Goal: Book appointment/travel/reservation

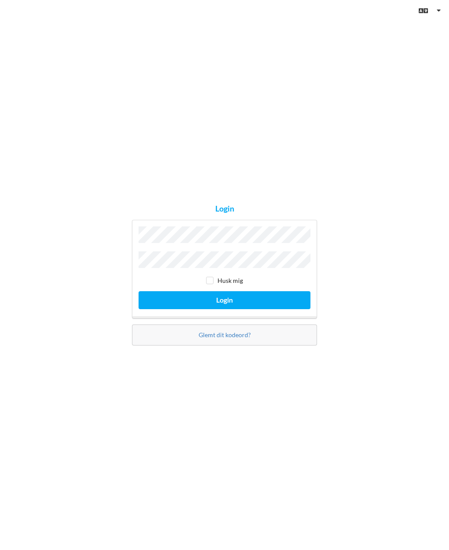
click at [271, 309] on button "Login" at bounding box center [224, 300] width 172 height 18
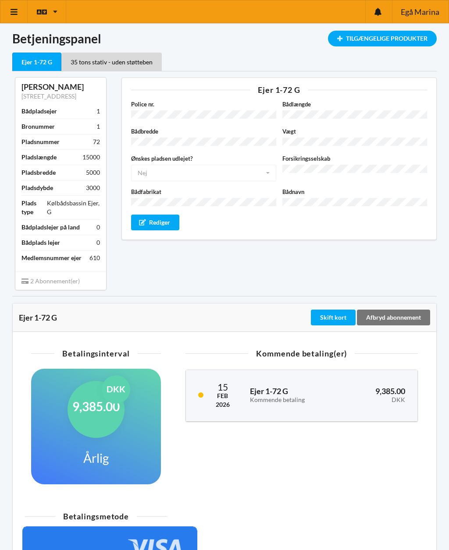
click at [19, 15] on link at bounding box center [13, 11] width 27 height 22
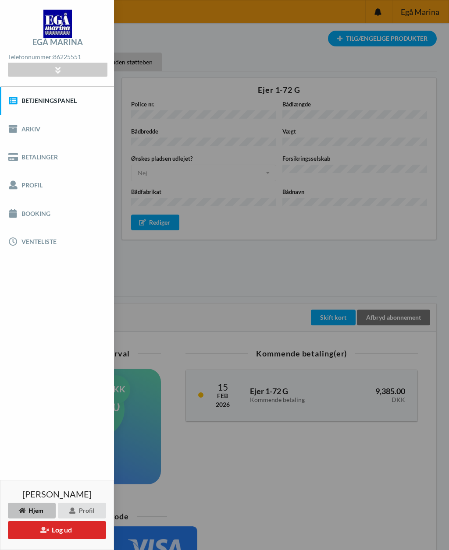
click at [35, 210] on link "Booking" at bounding box center [57, 213] width 114 height 28
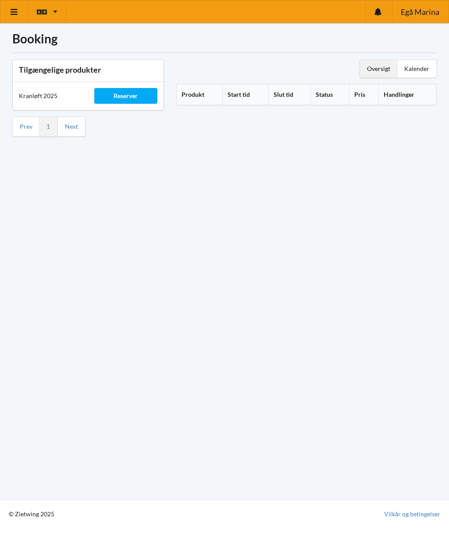
click at [133, 96] on div "Reserver" at bounding box center [125, 96] width 63 height 16
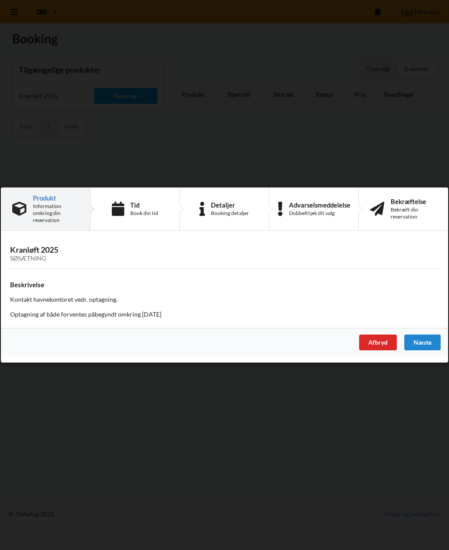
click at [425, 344] on div "Næste" at bounding box center [422, 343] width 36 height 16
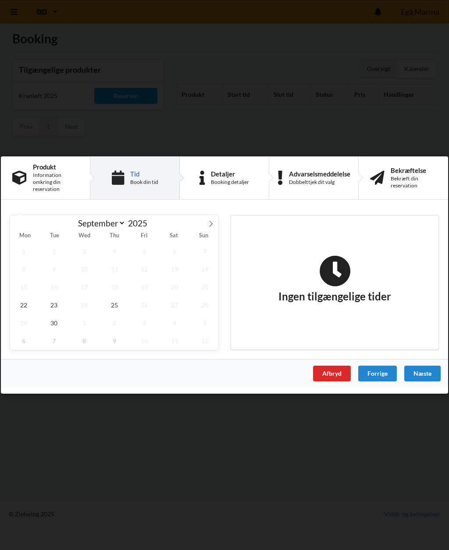
click at [209, 222] on icon at bounding box center [211, 224] width 6 height 6
select select "9"
click at [55, 267] on span "7" at bounding box center [53, 269] width 27 height 18
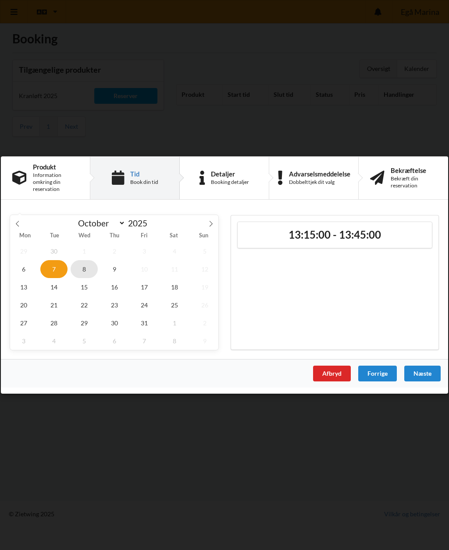
click at [87, 269] on span "8" at bounding box center [84, 269] width 27 height 18
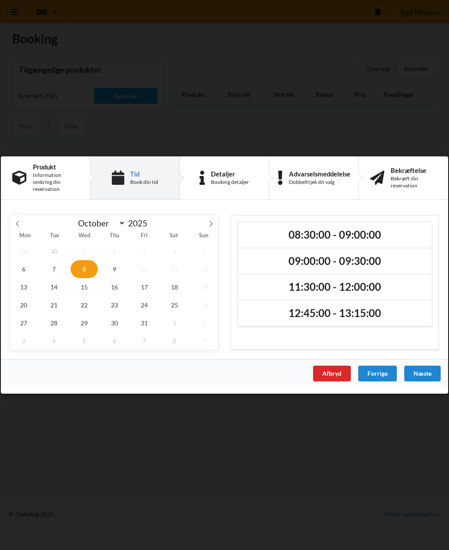
click at [330, 375] on div "Afbryd" at bounding box center [332, 374] width 38 height 16
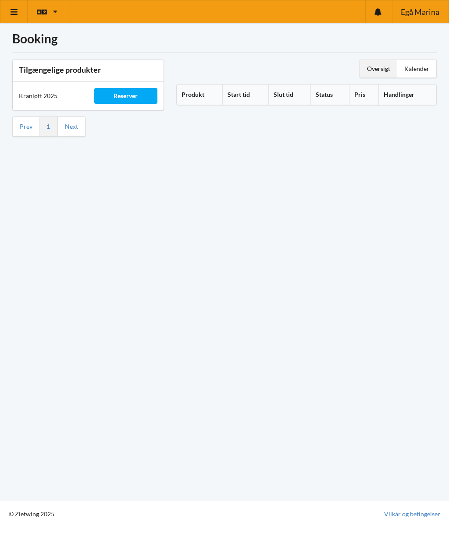
click at [129, 91] on div "Reserver" at bounding box center [125, 96] width 63 height 16
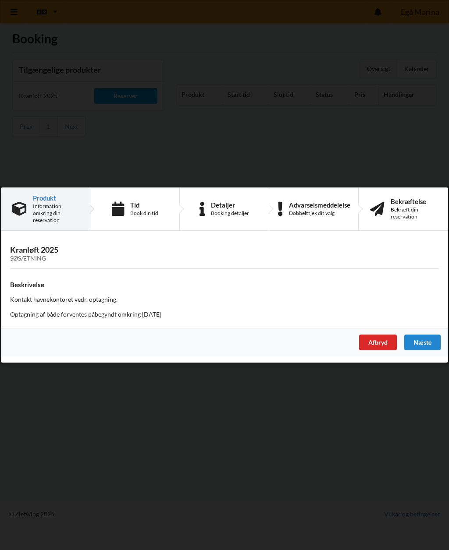
click at [134, 211] on div "Book din tid" at bounding box center [144, 213] width 28 height 7
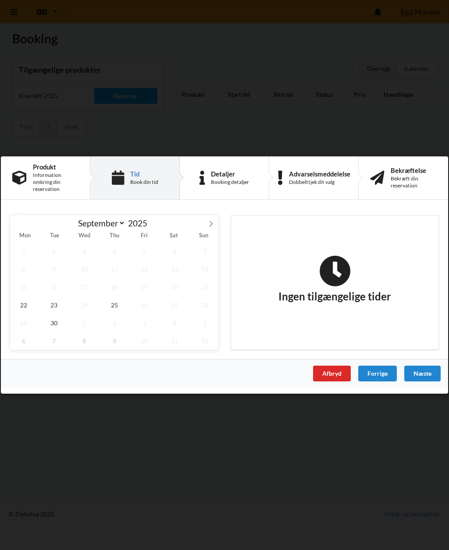
click at [213, 221] on icon at bounding box center [211, 224] width 6 height 6
select select "9"
click at [115, 266] on span "9" at bounding box center [114, 269] width 27 height 18
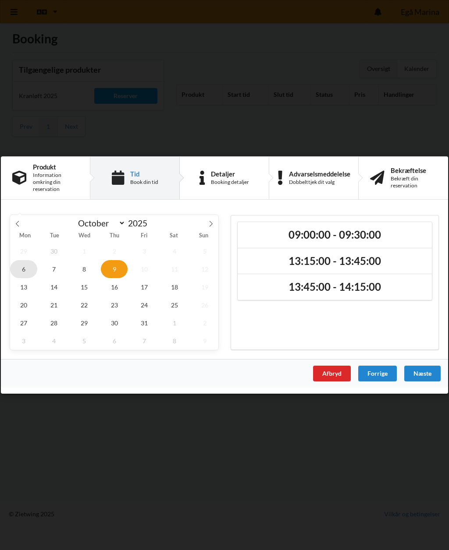
click at [28, 272] on span "6" at bounding box center [23, 269] width 27 height 18
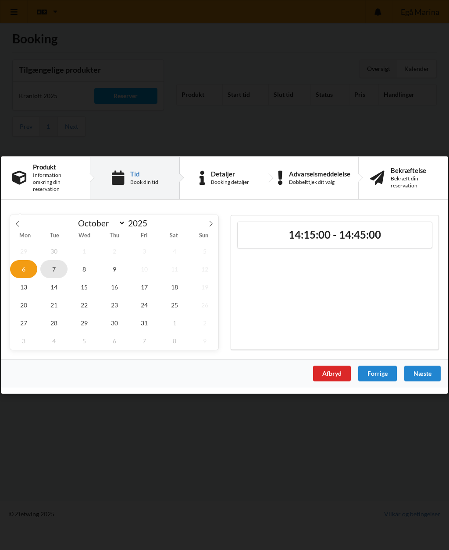
click at [54, 272] on span "7" at bounding box center [53, 269] width 27 height 18
click at [85, 274] on span "8" at bounding box center [84, 269] width 27 height 18
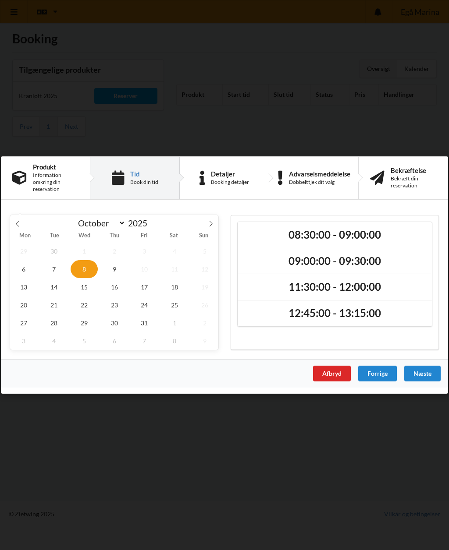
click at [332, 370] on div "Afbryd" at bounding box center [332, 374] width 38 height 16
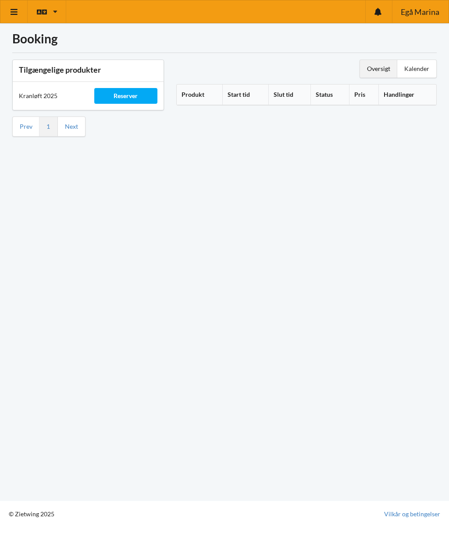
click at [16, 7] on link at bounding box center [13, 11] width 27 height 22
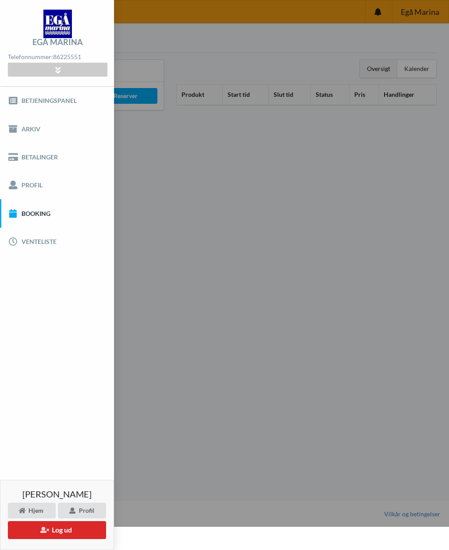
click at [59, 525] on button "Log ud" at bounding box center [57, 531] width 98 height 18
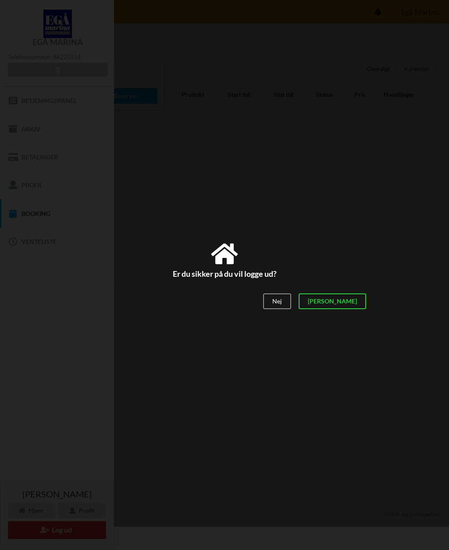
click at [352, 299] on div "[PERSON_NAME]" at bounding box center [331, 302] width 67 height 16
